Goal: Task Accomplishment & Management: Complete application form

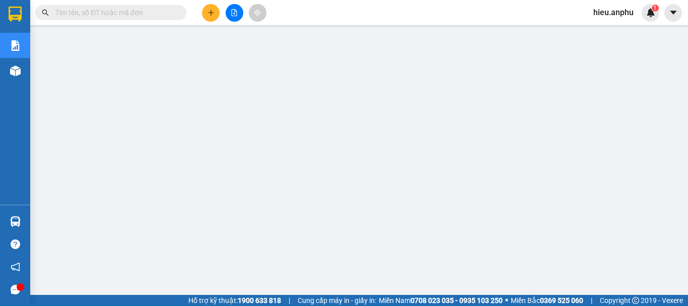
click at [601, 12] on span "hieu.anphu" at bounding box center [614, 12] width 56 height 13
click at [615, 32] on span "Đăng xuất" at bounding box center [622, 31] width 42 height 11
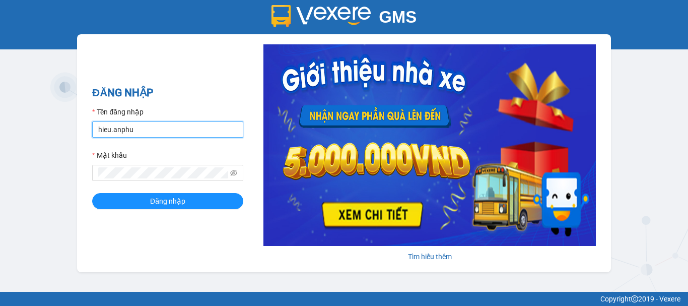
click at [159, 134] on input "hieu.anphu" at bounding box center [167, 129] width 151 height 16
type input "trung.anphu"
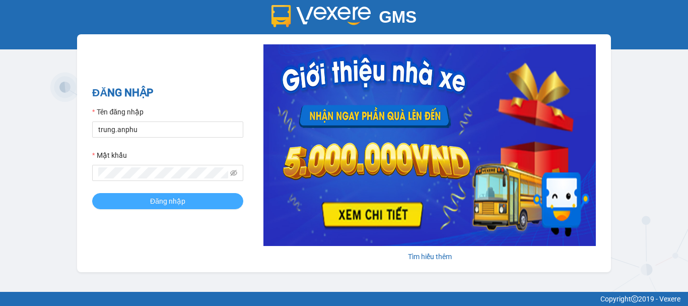
click at [176, 199] on span "Đăng nhập" at bounding box center [167, 201] width 35 height 11
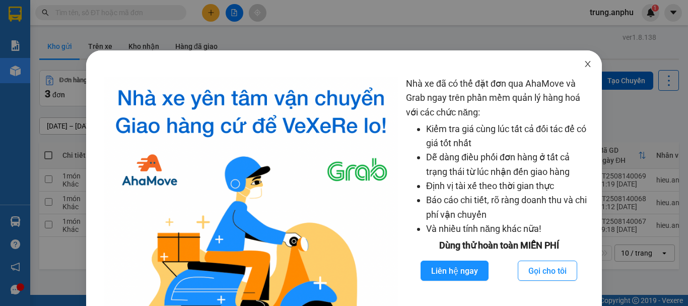
click at [586, 64] on icon "close" at bounding box center [589, 64] width 6 height 6
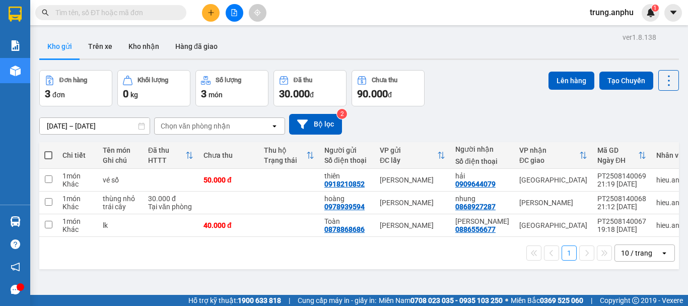
click at [148, 13] on input "text" at bounding box center [114, 12] width 119 height 11
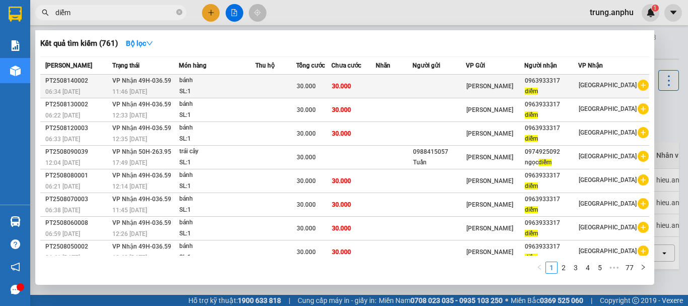
type input "diễm"
click at [640, 87] on icon "plus-circle" at bounding box center [643, 85] width 11 height 11
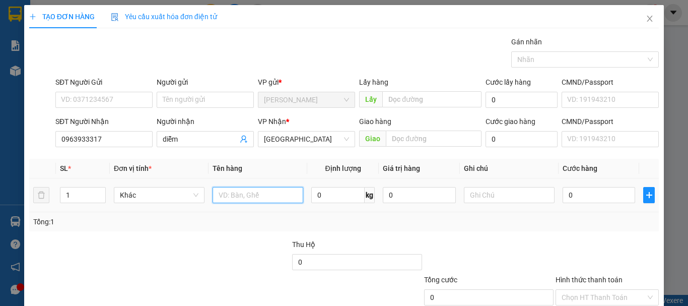
click at [237, 202] on input "text" at bounding box center [258, 195] width 91 height 16
type input "h"
type input "bánh"
click at [583, 200] on input "0" at bounding box center [599, 195] width 73 height 16
type input "3"
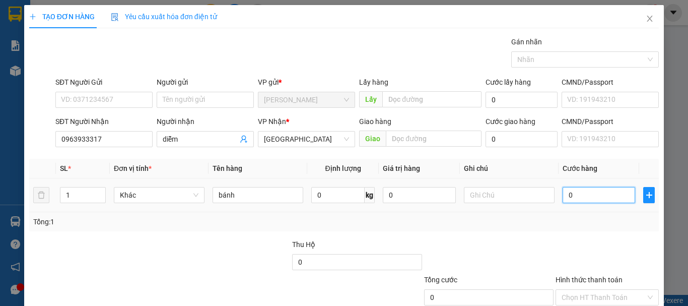
type input "3"
type input "30"
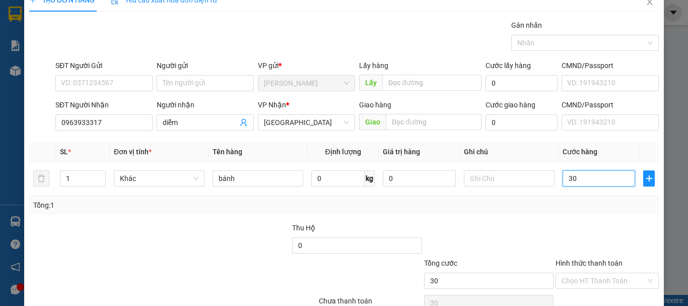
scroll to position [67, 0]
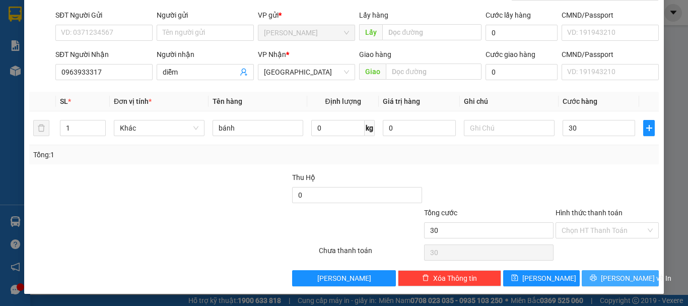
type input "30.000"
click at [592, 282] on button "Lưu và In" at bounding box center [620, 278] width 77 height 16
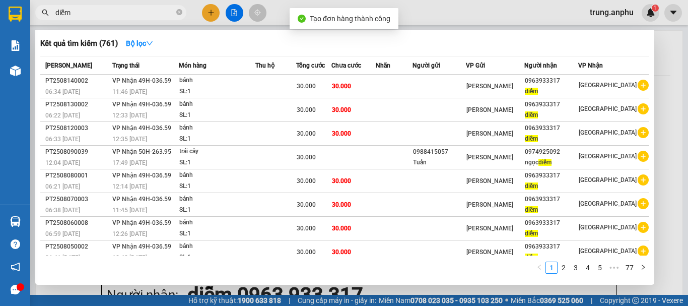
click at [233, 10] on div at bounding box center [344, 153] width 688 height 306
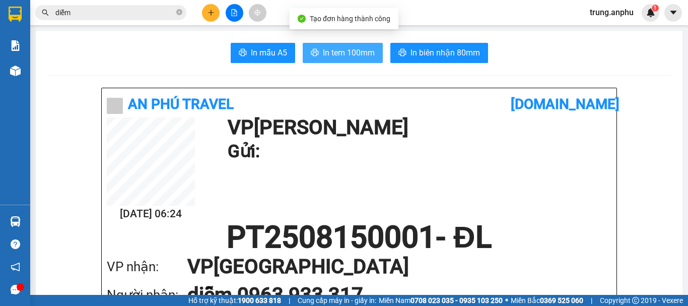
click at [345, 52] on span "In tem 100mm" at bounding box center [349, 52] width 52 height 13
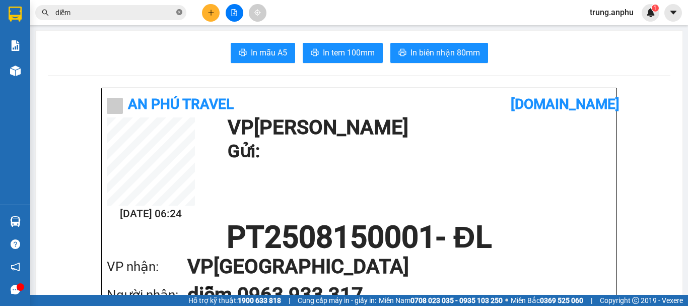
click at [180, 9] on span at bounding box center [179, 13] width 6 height 10
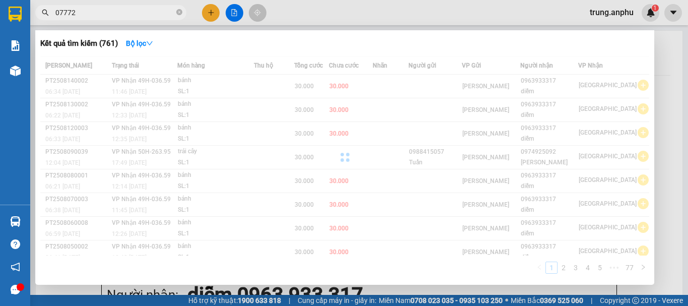
type input "077724"
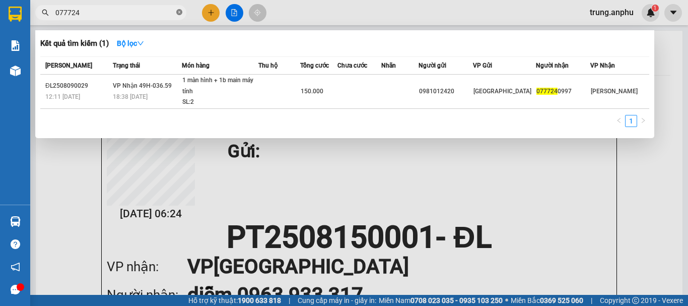
click at [182, 14] on icon "close-circle" at bounding box center [179, 12] width 6 height 6
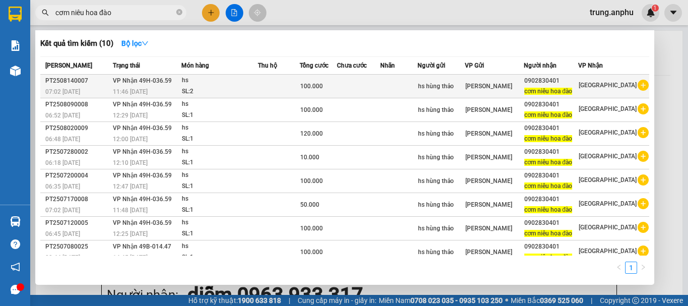
type input "cơm niêu hoa đào"
click at [638, 85] on icon "plus-circle" at bounding box center [643, 85] width 11 height 11
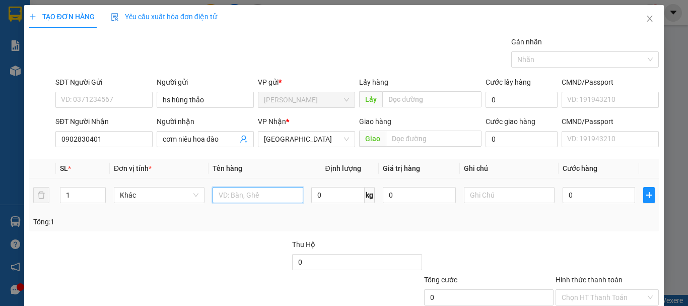
click at [261, 195] on input "text" at bounding box center [258, 195] width 91 height 16
type input "hs"
click at [581, 191] on input "0" at bounding box center [599, 195] width 73 height 16
type input "5"
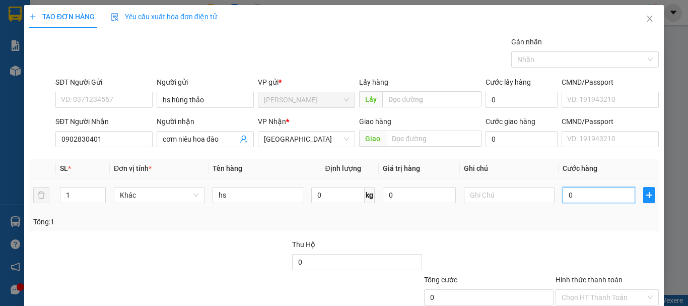
type input "5"
type input "50"
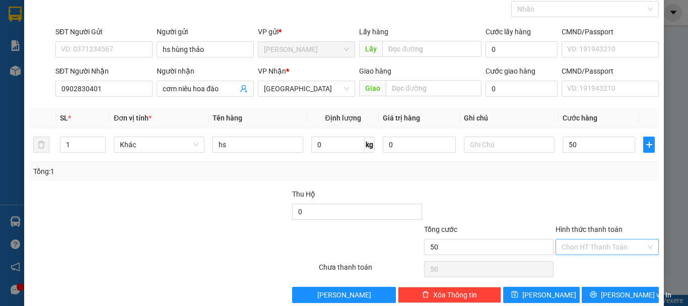
type input "50.000"
click at [586, 244] on input "Hình thức thanh toán" at bounding box center [604, 246] width 84 height 15
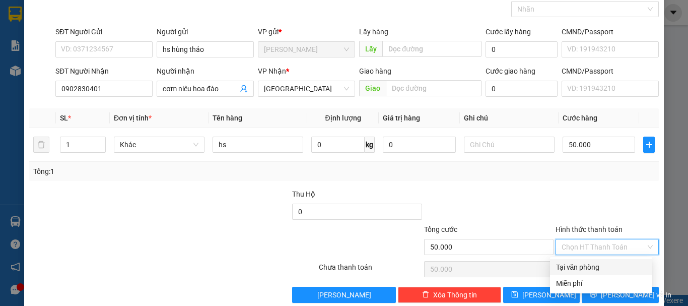
drag, startPoint x: 592, startPoint y: 264, endPoint x: 598, endPoint y: 256, distance: 10.1
click at [593, 264] on div "Tại văn phòng" at bounding box center [601, 267] width 90 height 11
type input "0"
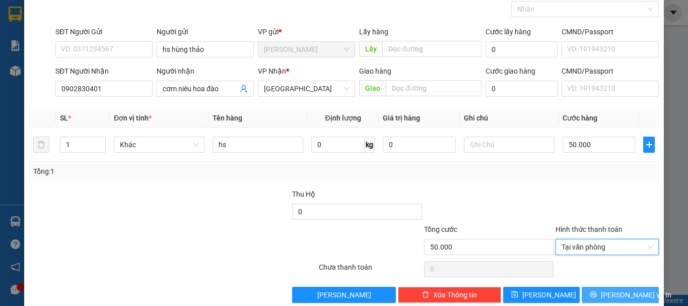
click at [589, 295] on button "Lưu và In" at bounding box center [620, 295] width 77 height 16
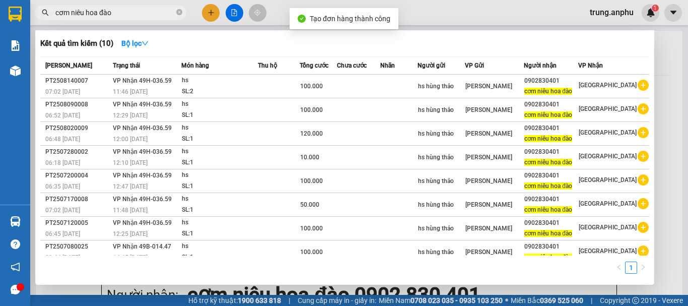
click at [231, 13] on div at bounding box center [344, 153] width 688 height 306
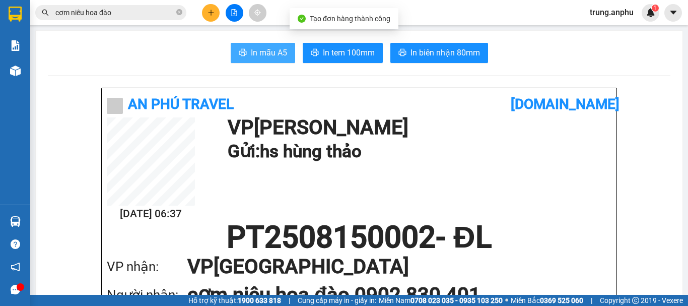
click at [255, 51] on span "In mẫu A5" at bounding box center [269, 52] width 36 height 13
